Goal: Task Accomplishment & Management: Complete application form

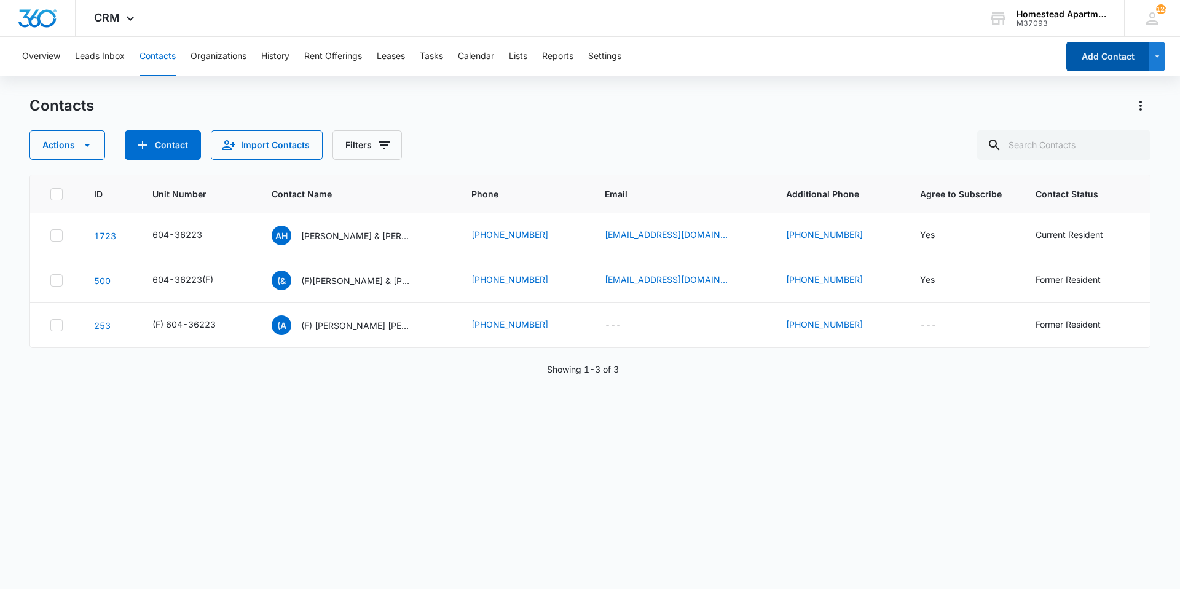
click at [1106, 62] on button "Add Contact" at bounding box center [1107, 56] width 83 height 29
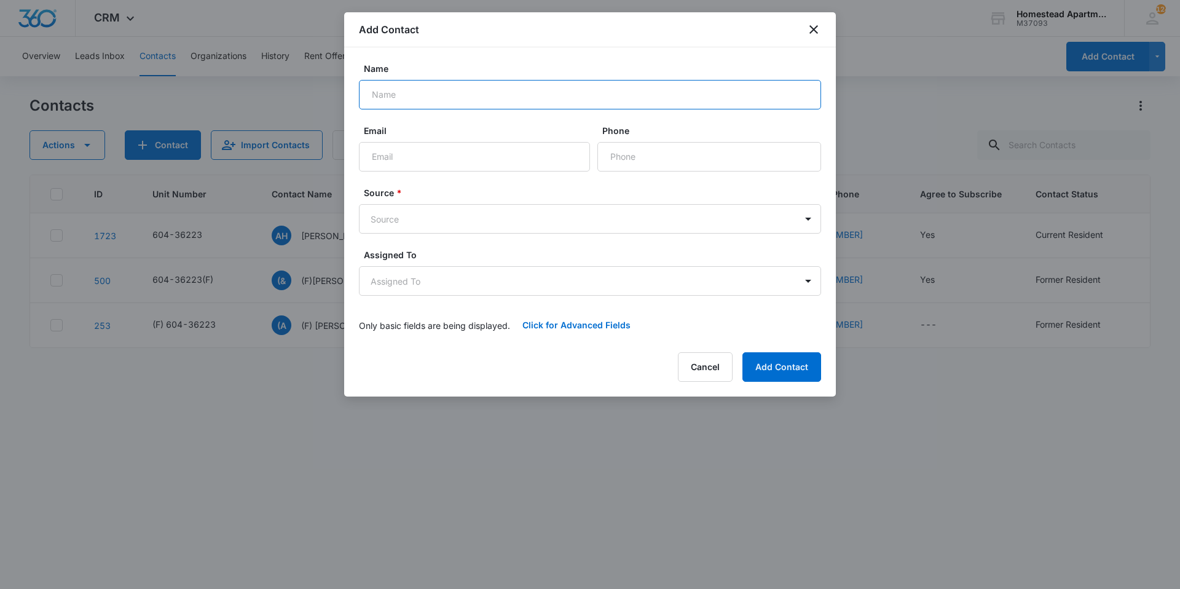
click at [523, 102] on input "Name" at bounding box center [590, 94] width 462 height 29
type input "M"
click at [812, 22] on icon "close" at bounding box center [813, 29] width 15 height 15
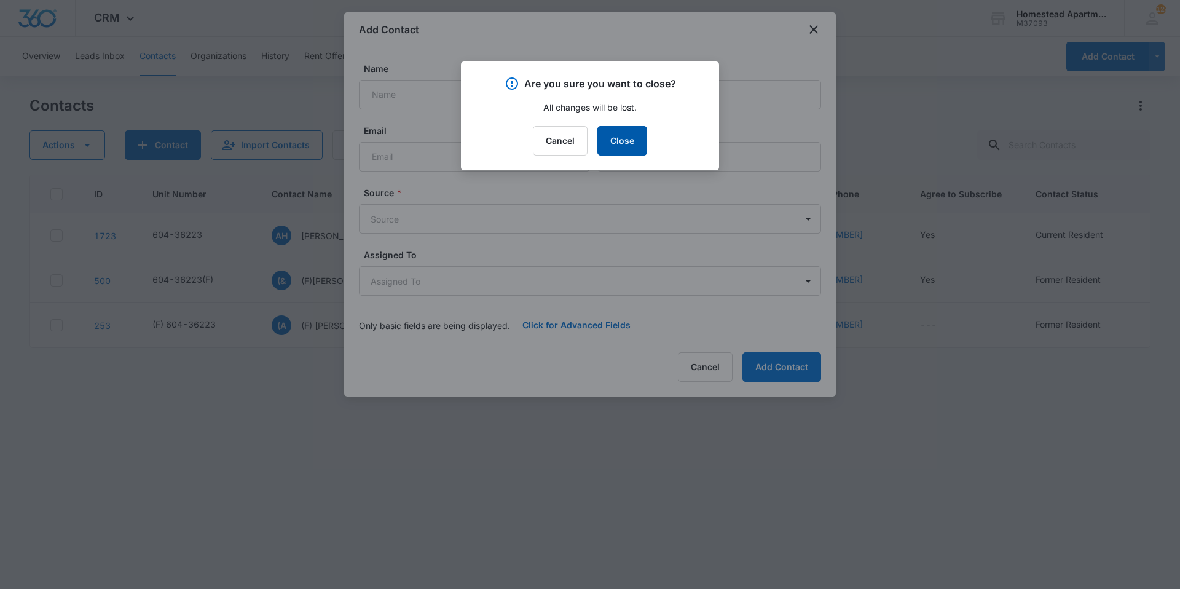
click at [625, 146] on button "Close" at bounding box center [622, 140] width 50 height 29
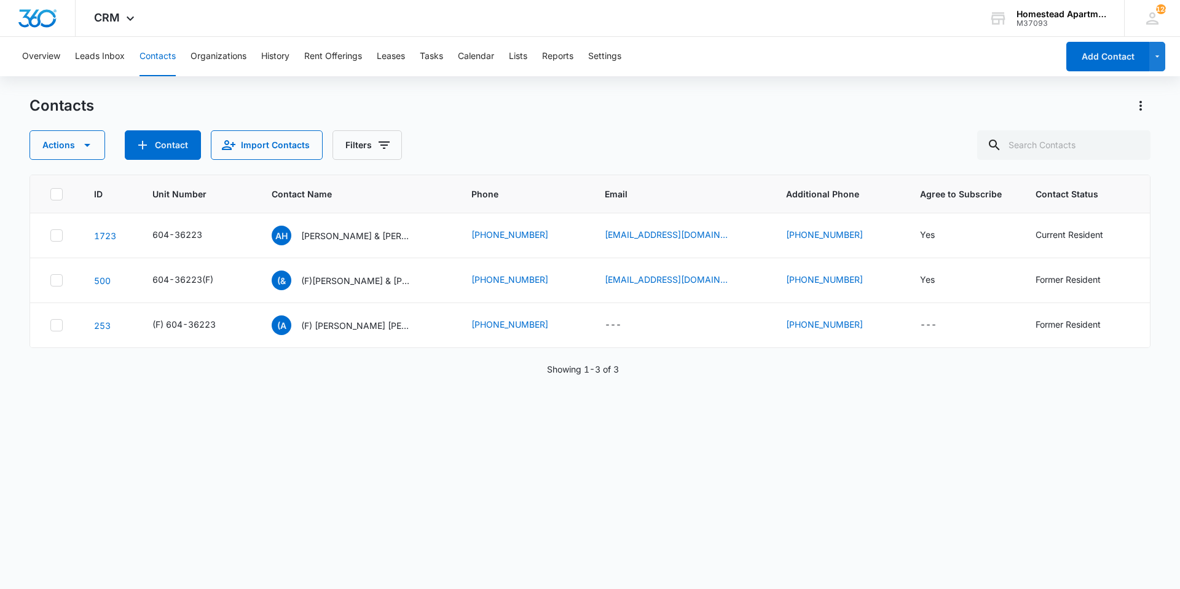
click at [326, 100] on div "Contacts" at bounding box center [589, 106] width 1121 height 20
click at [161, 139] on button "Contact" at bounding box center [163, 144] width 76 height 29
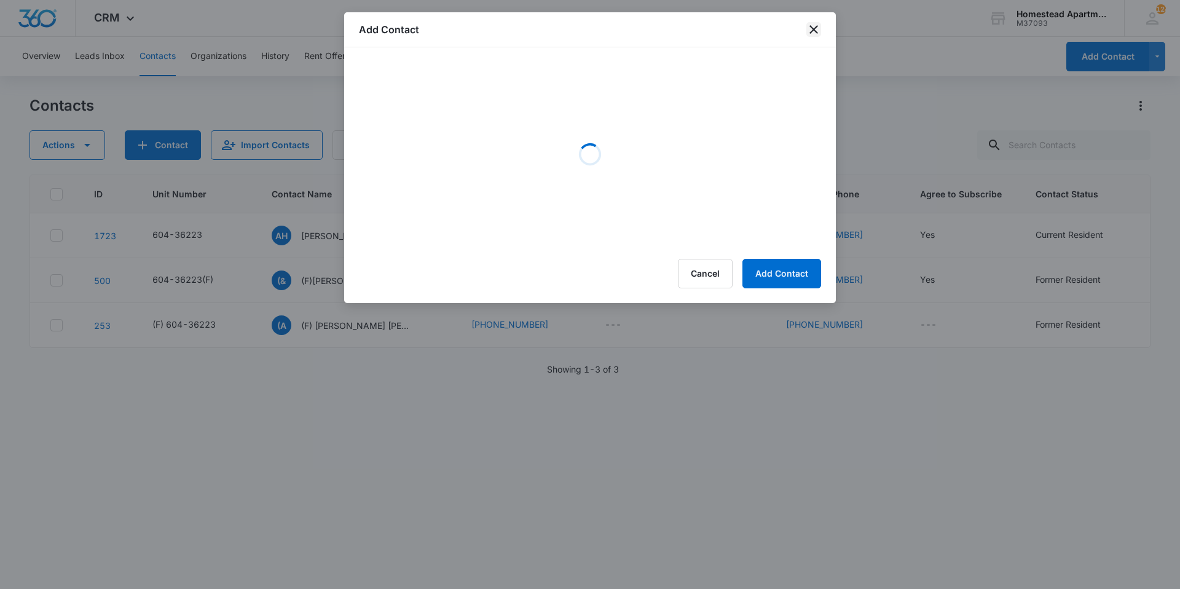
click at [815, 33] on icon "close" at bounding box center [813, 29] width 15 height 15
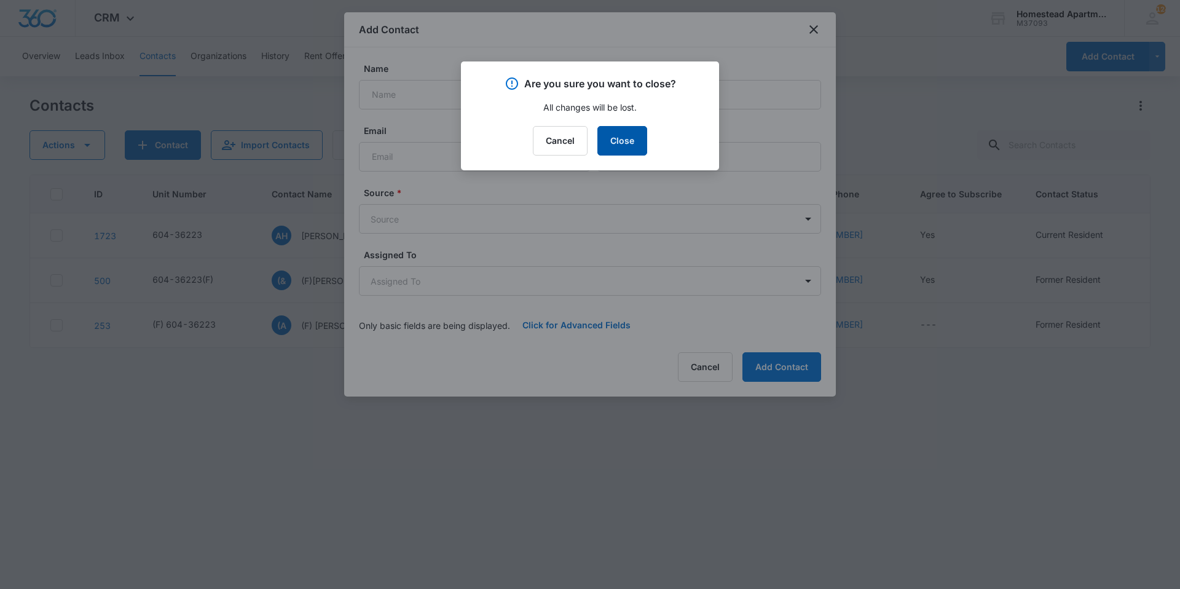
click at [624, 133] on button "Close" at bounding box center [622, 140] width 50 height 29
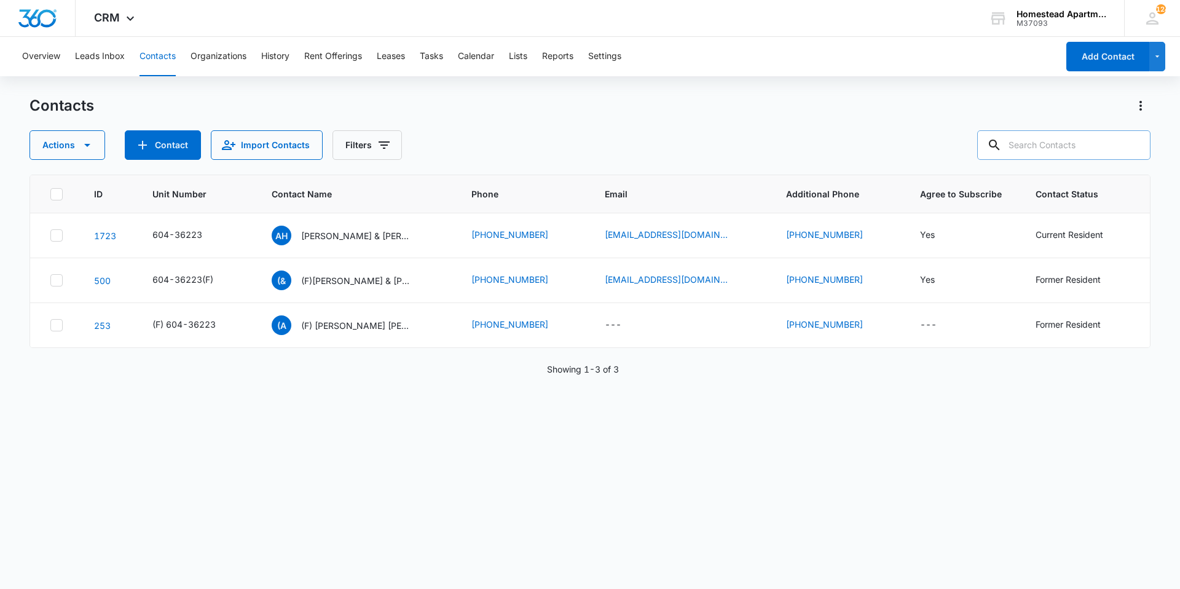
click at [1076, 157] on input "text" at bounding box center [1063, 144] width 173 height 29
click at [171, 146] on button "Contact" at bounding box center [163, 144] width 76 height 29
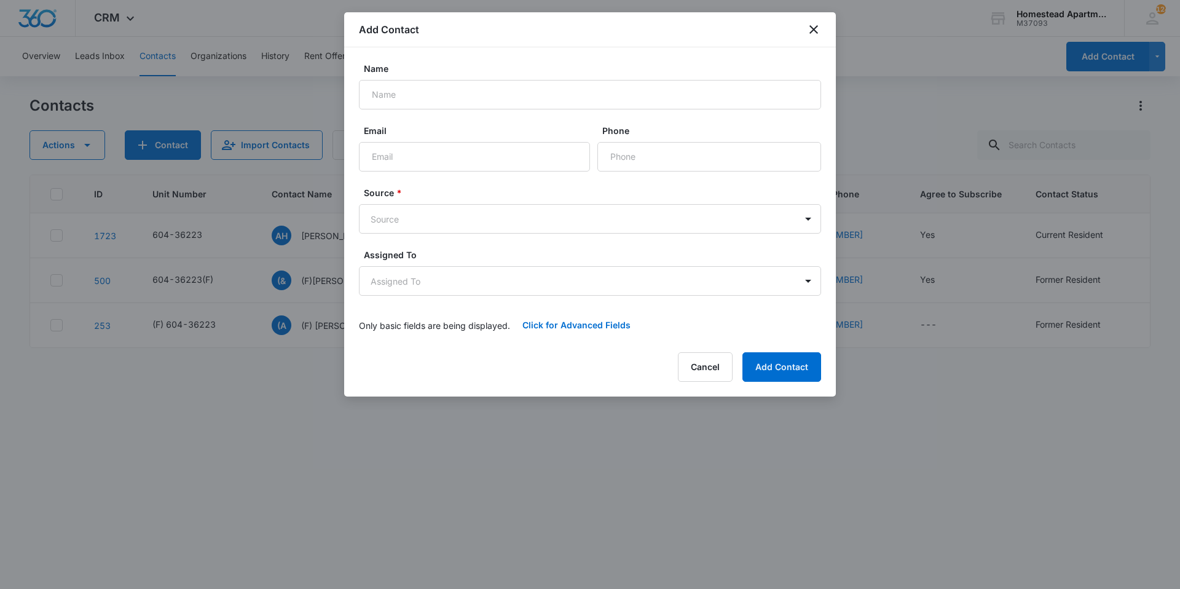
click at [257, 430] on div at bounding box center [590, 294] width 1180 height 589
